Goal: Information Seeking & Learning: Understand process/instructions

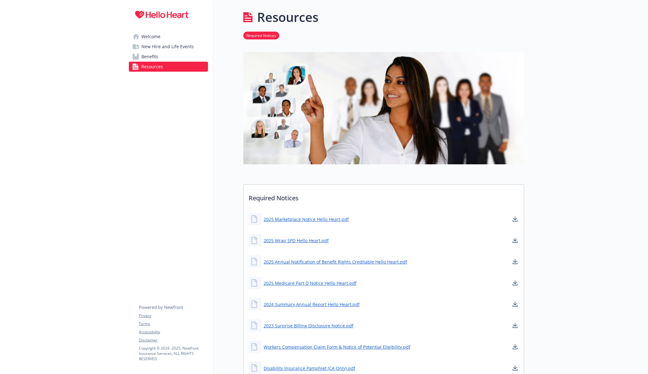
scroll to position [139, 0]
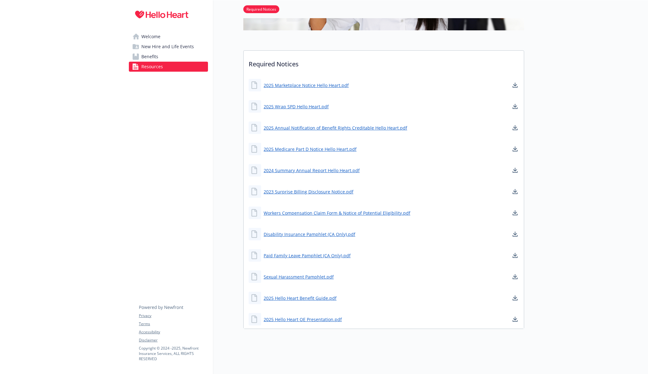
click at [145, 58] on span "Benefits" at bounding box center [149, 57] width 17 height 10
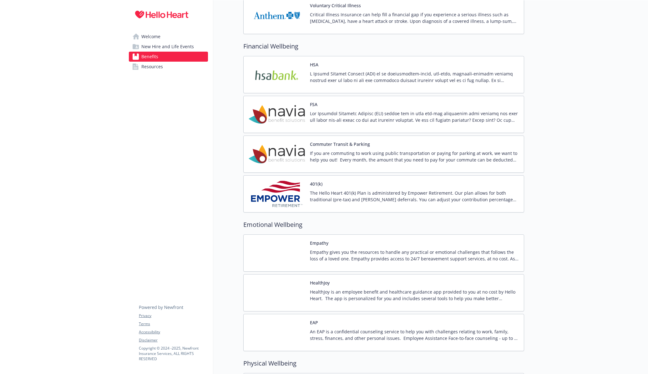
scroll to position [851, 0]
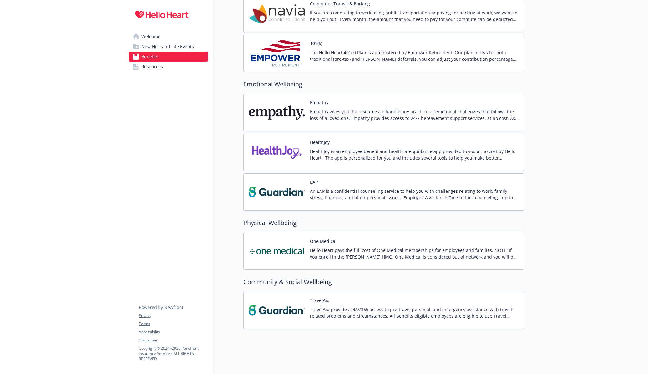
click at [146, 48] on span "New Hire and Life Events" at bounding box center [167, 47] width 53 height 10
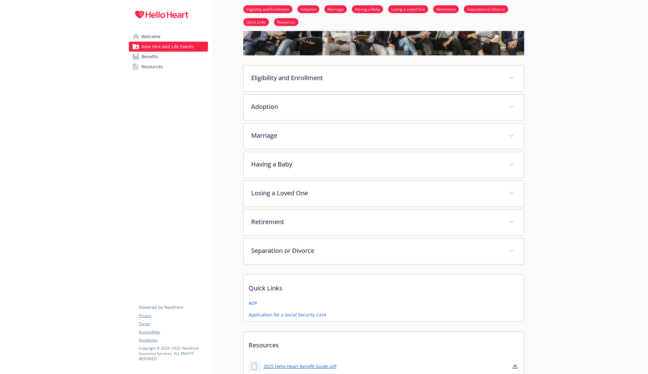
scroll to position [68, 0]
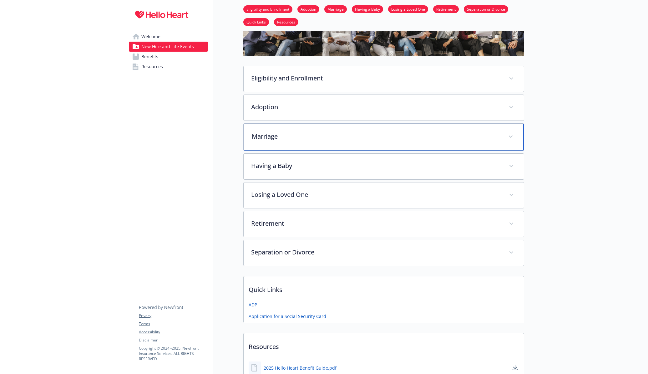
click at [300, 136] on p "Marriage" at bounding box center [376, 136] width 249 height 9
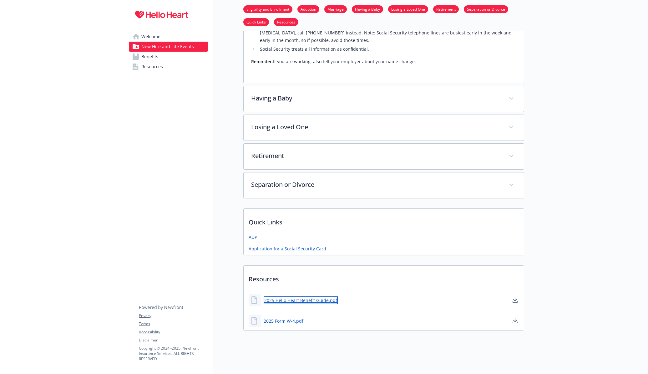
scroll to position [444, 1]
click at [310, 298] on link "2025 Hello Heart Benefit Guide.pdf" at bounding box center [301, 302] width 74 height 8
